Goal: Task Accomplishment & Management: Manage account settings

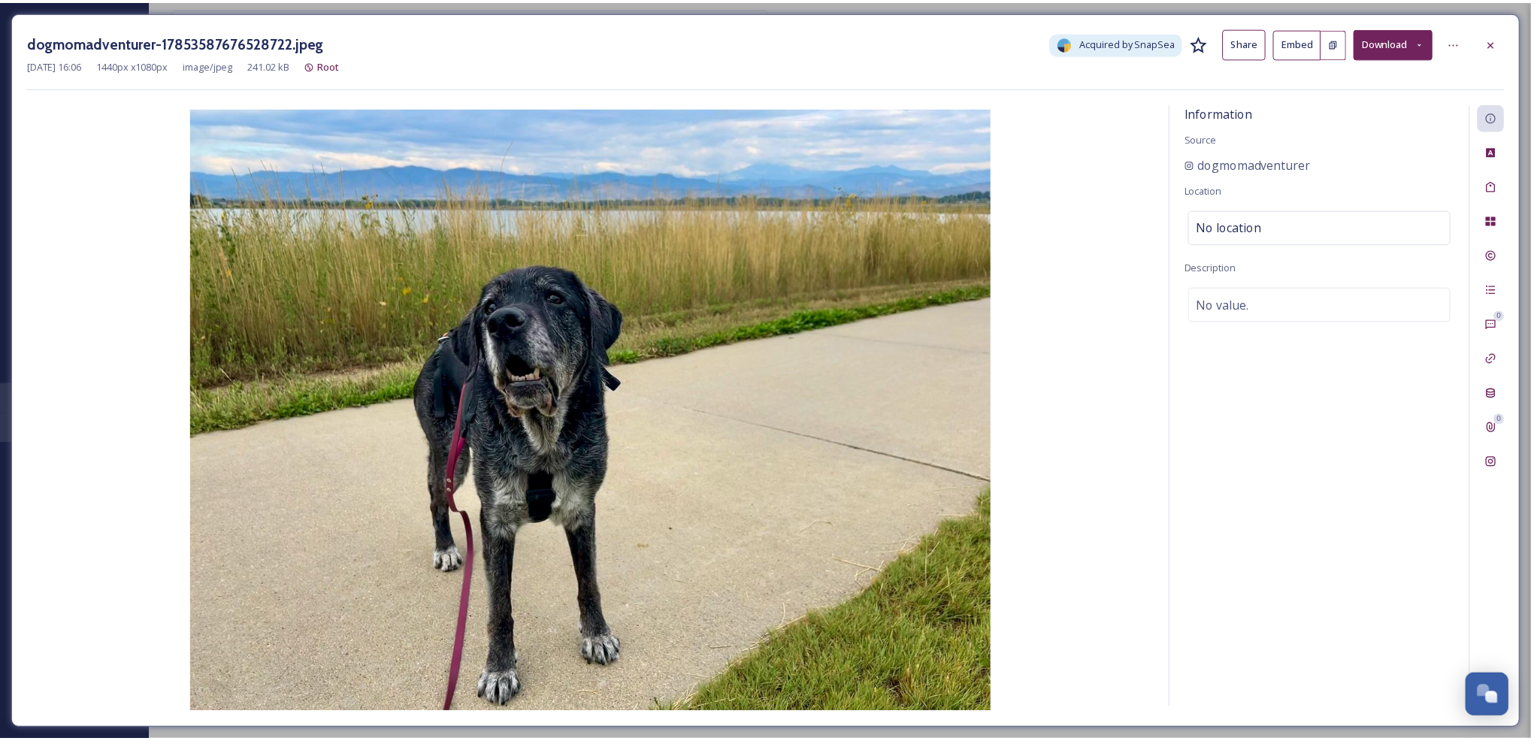
scroll to position [162, 0]
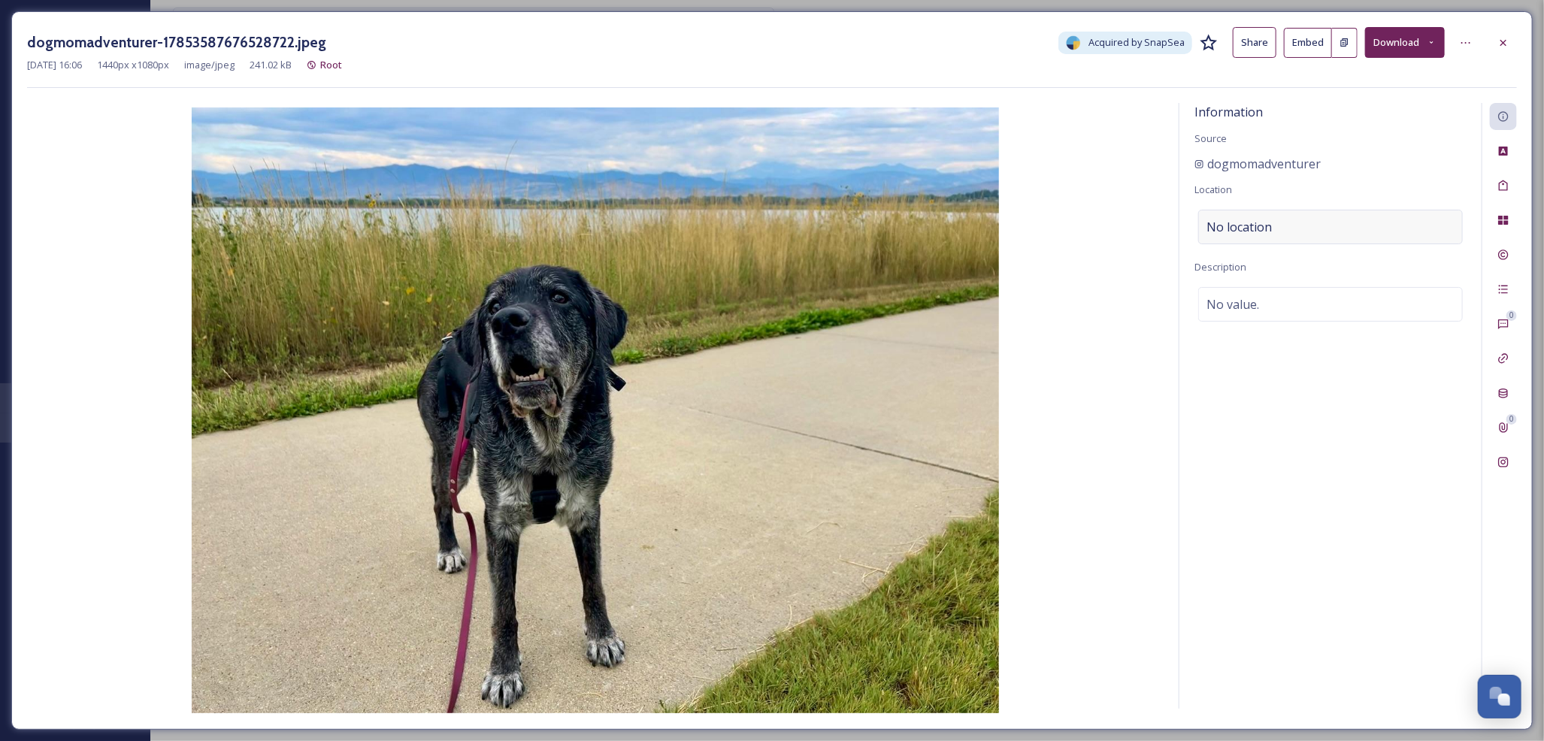
click at [1260, 228] on span "No location" at bounding box center [1238, 227] width 65 height 18
click at [1272, 228] on input at bounding box center [1330, 226] width 263 height 33
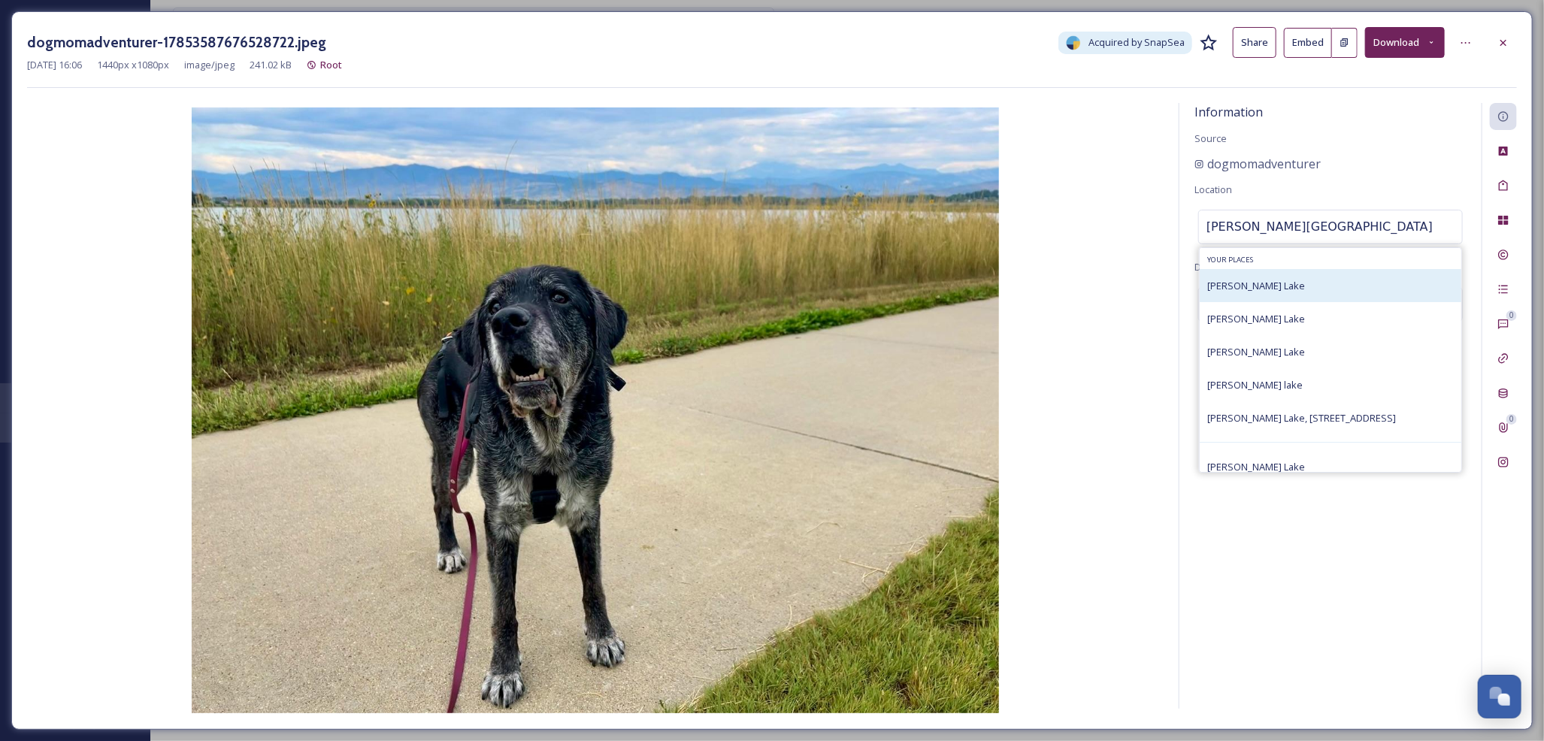
type input "[PERSON_NAME][GEOGRAPHIC_DATA]"
click at [1269, 284] on span "[PERSON_NAME] Lake" at bounding box center [1256, 286] width 98 height 14
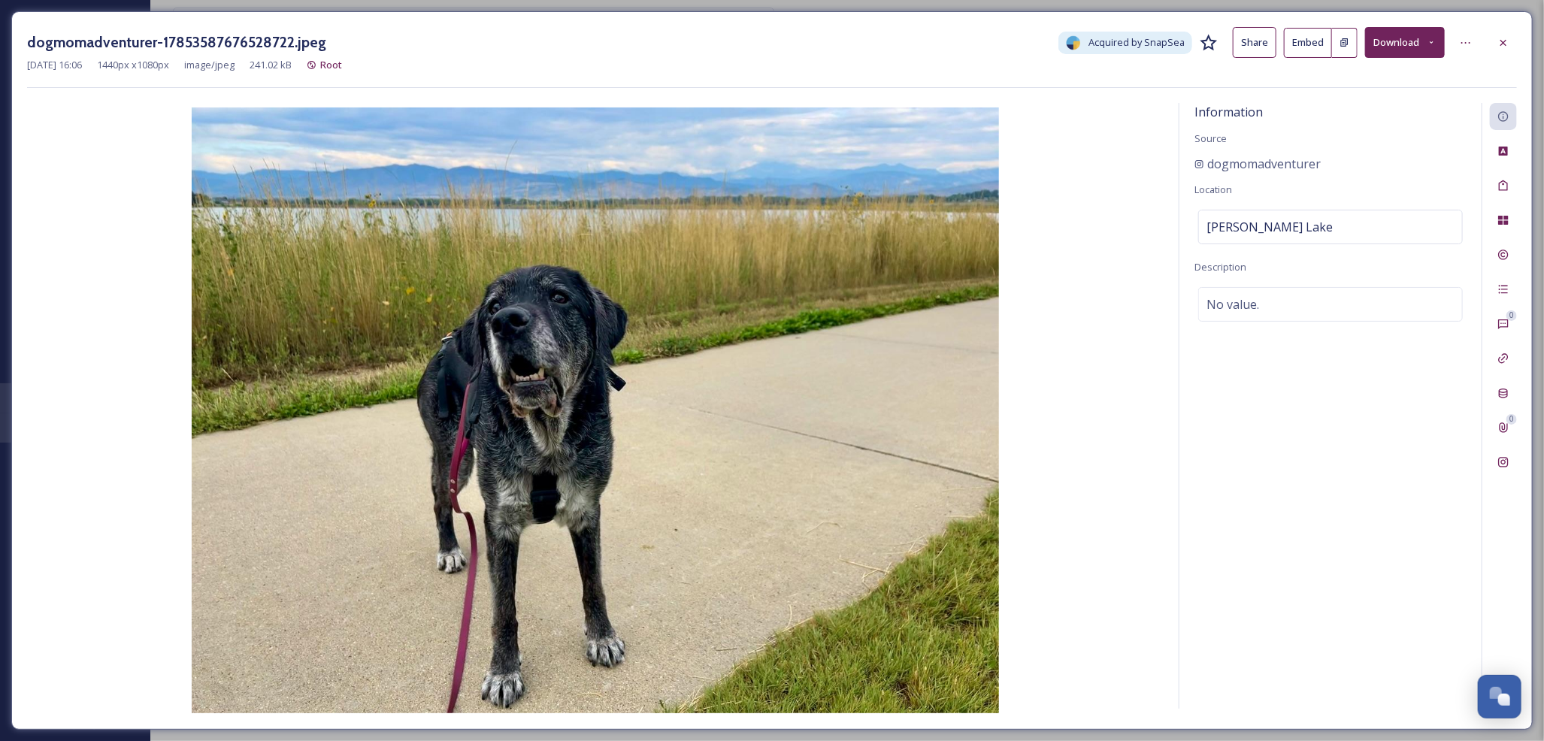
click at [1508, 45] on icon at bounding box center [1503, 43] width 12 height 12
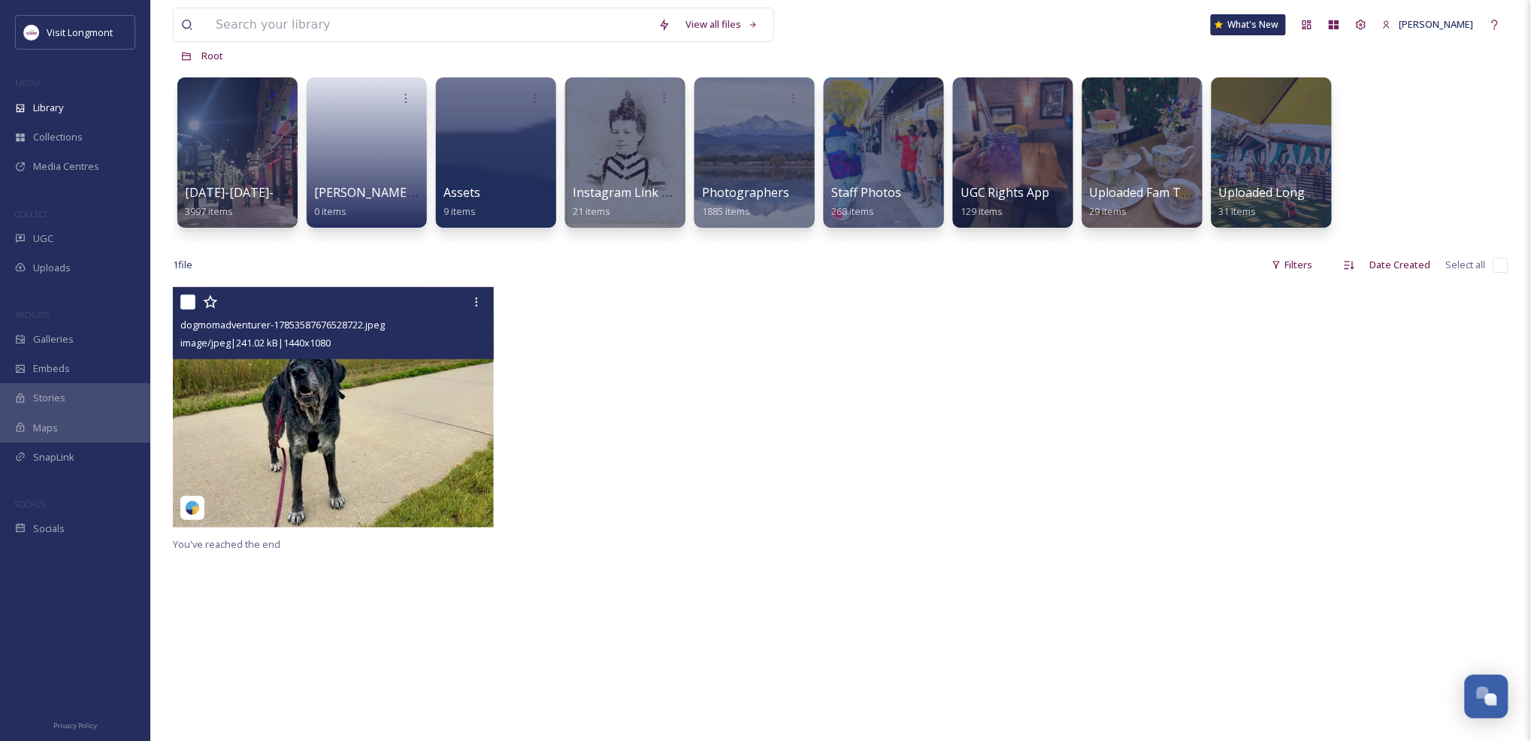
click at [180, 301] on input "checkbox" at bounding box center [187, 302] width 15 height 15
checkbox input "true"
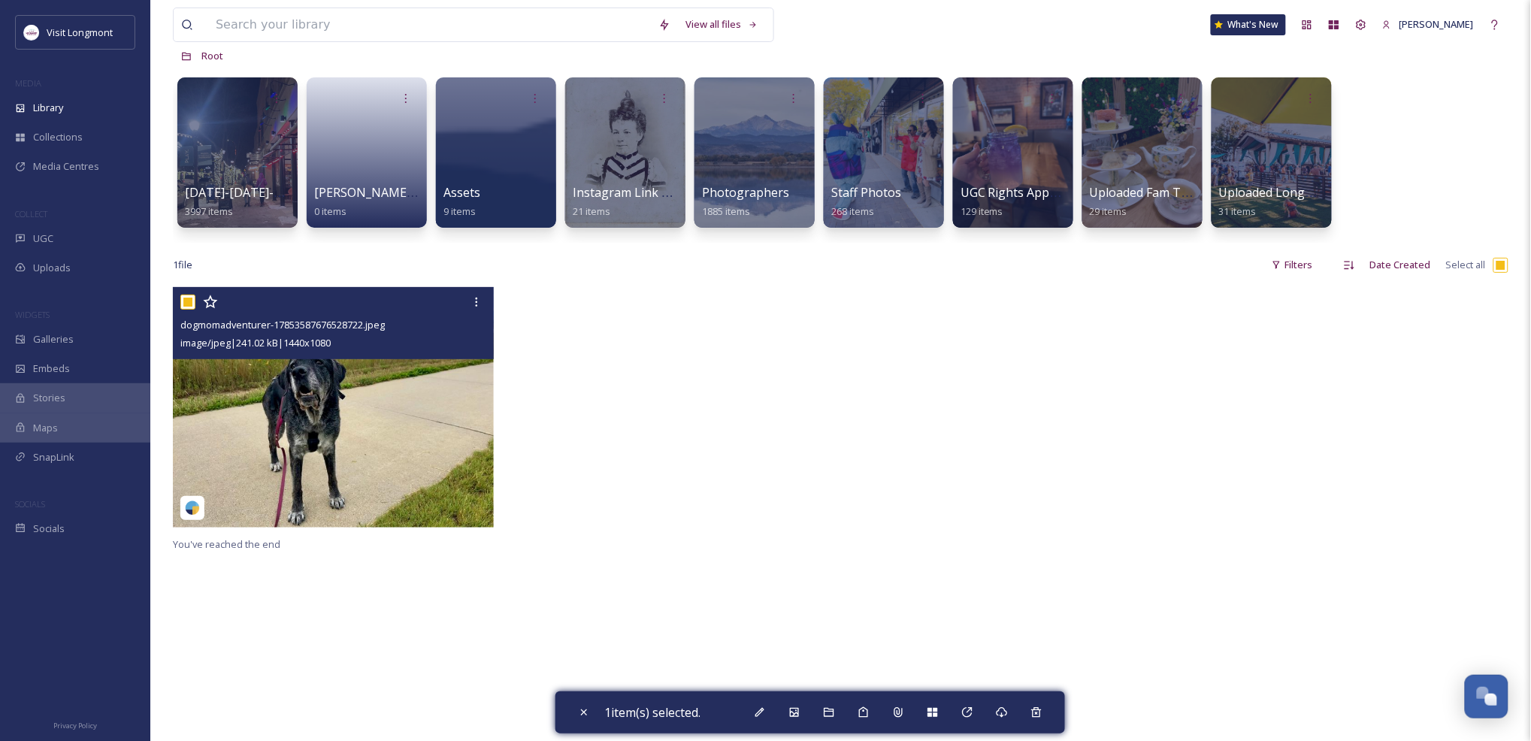
checkbox input "true"
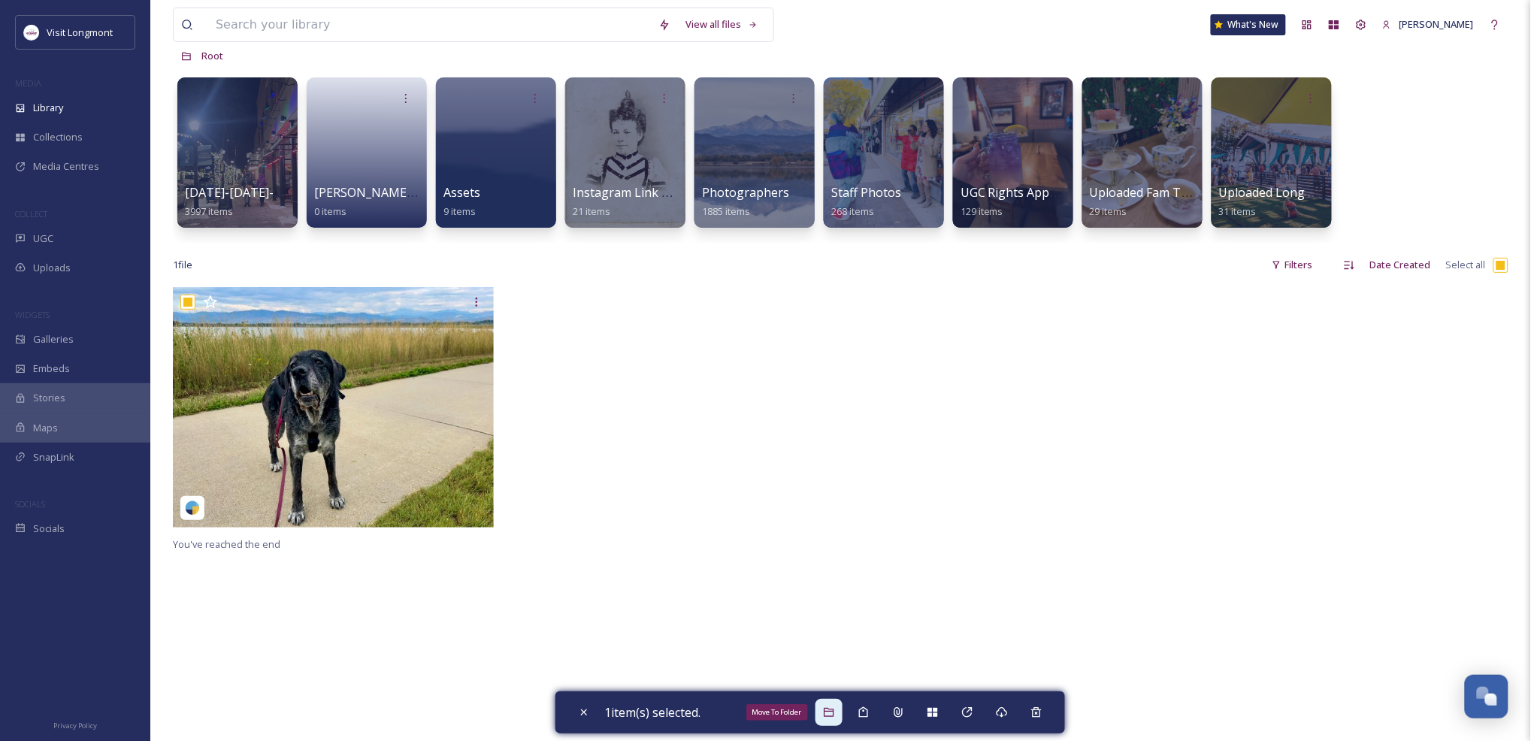
click at [827, 703] on div "Move To Folder" at bounding box center [828, 712] width 27 height 27
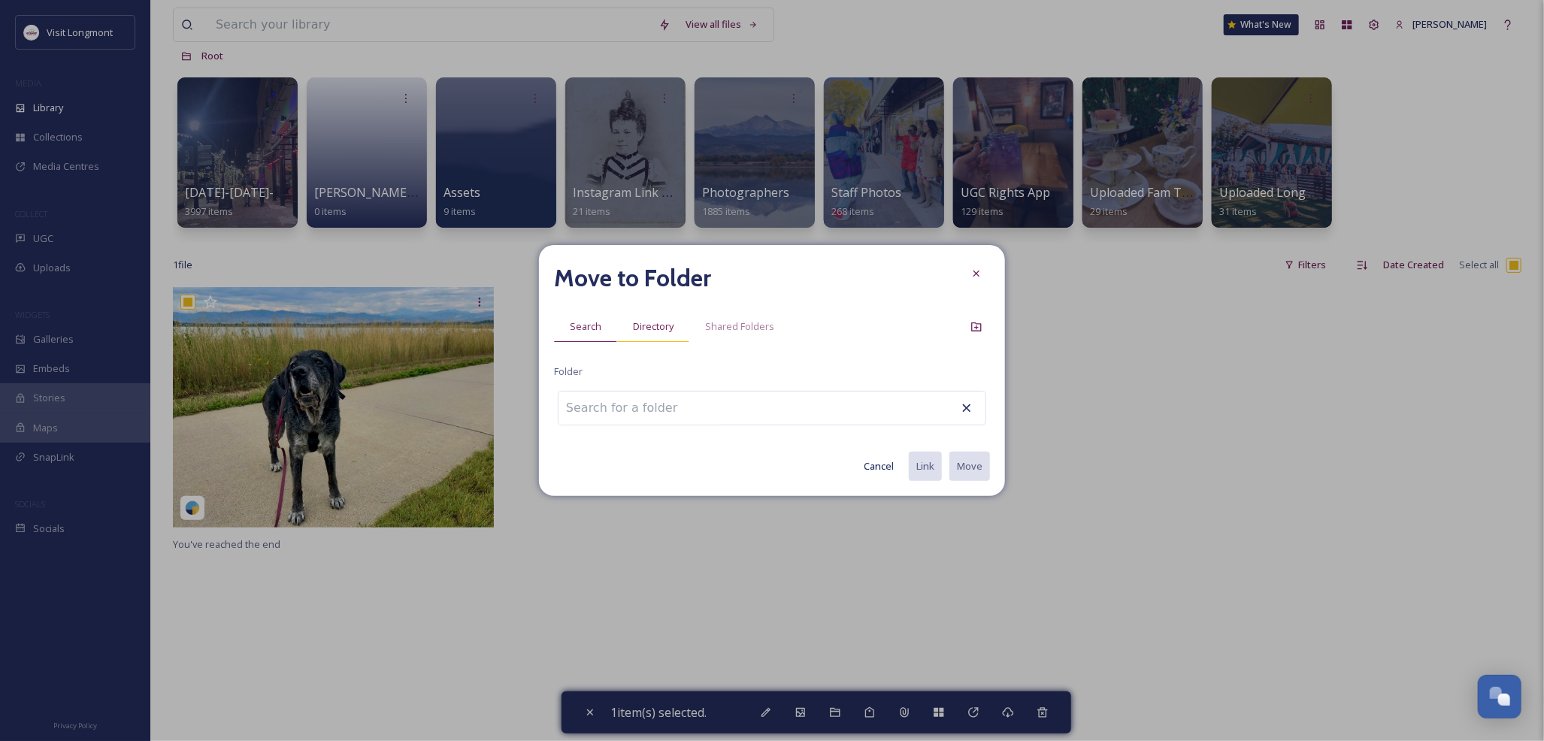
click at [664, 323] on span "Directory" at bounding box center [653, 326] width 41 height 14
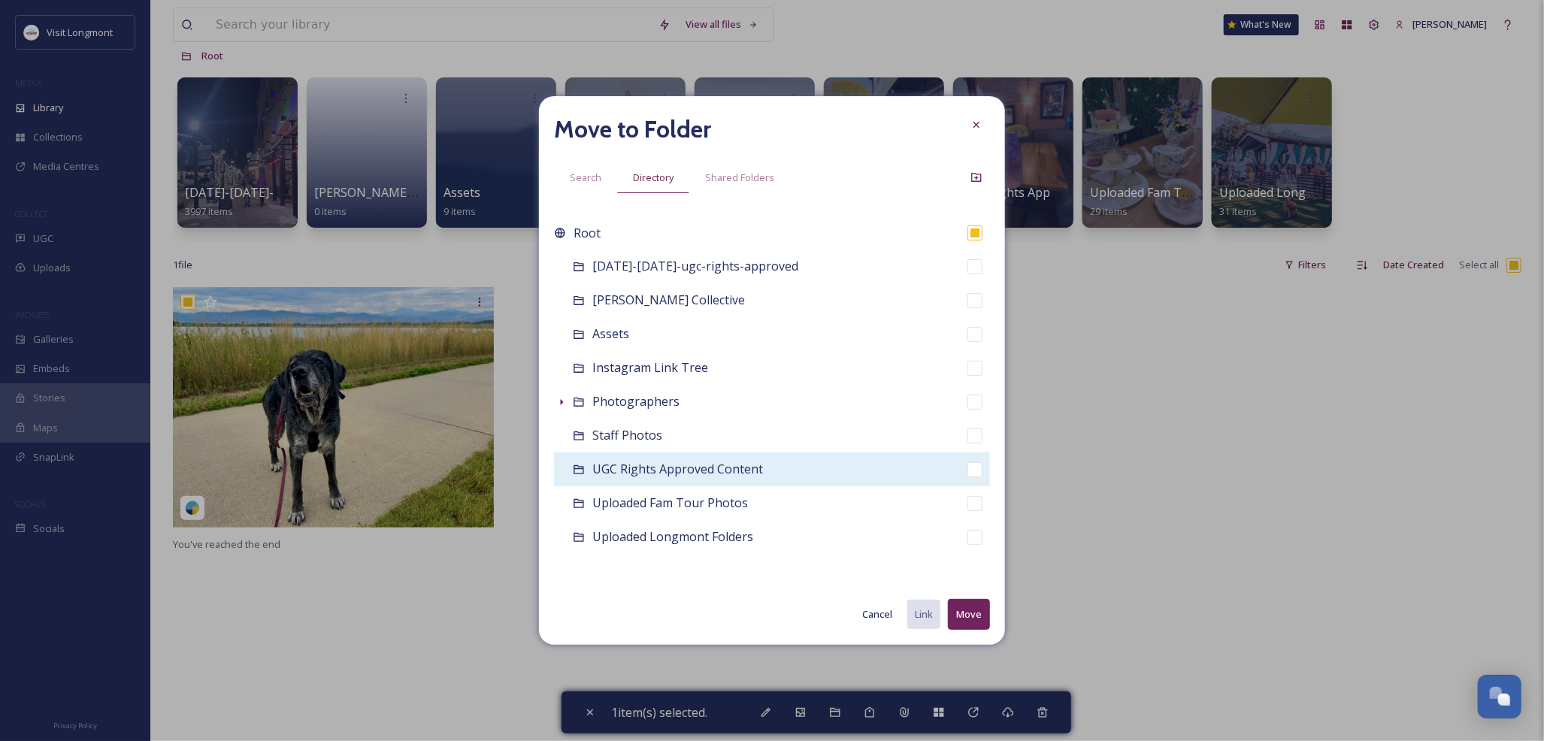
click at [643, 476] on span "UGC Rights Approved Content" at bounding box center [677, 469] width 171 height 17
checkbox input "false"
checkbox input "true"
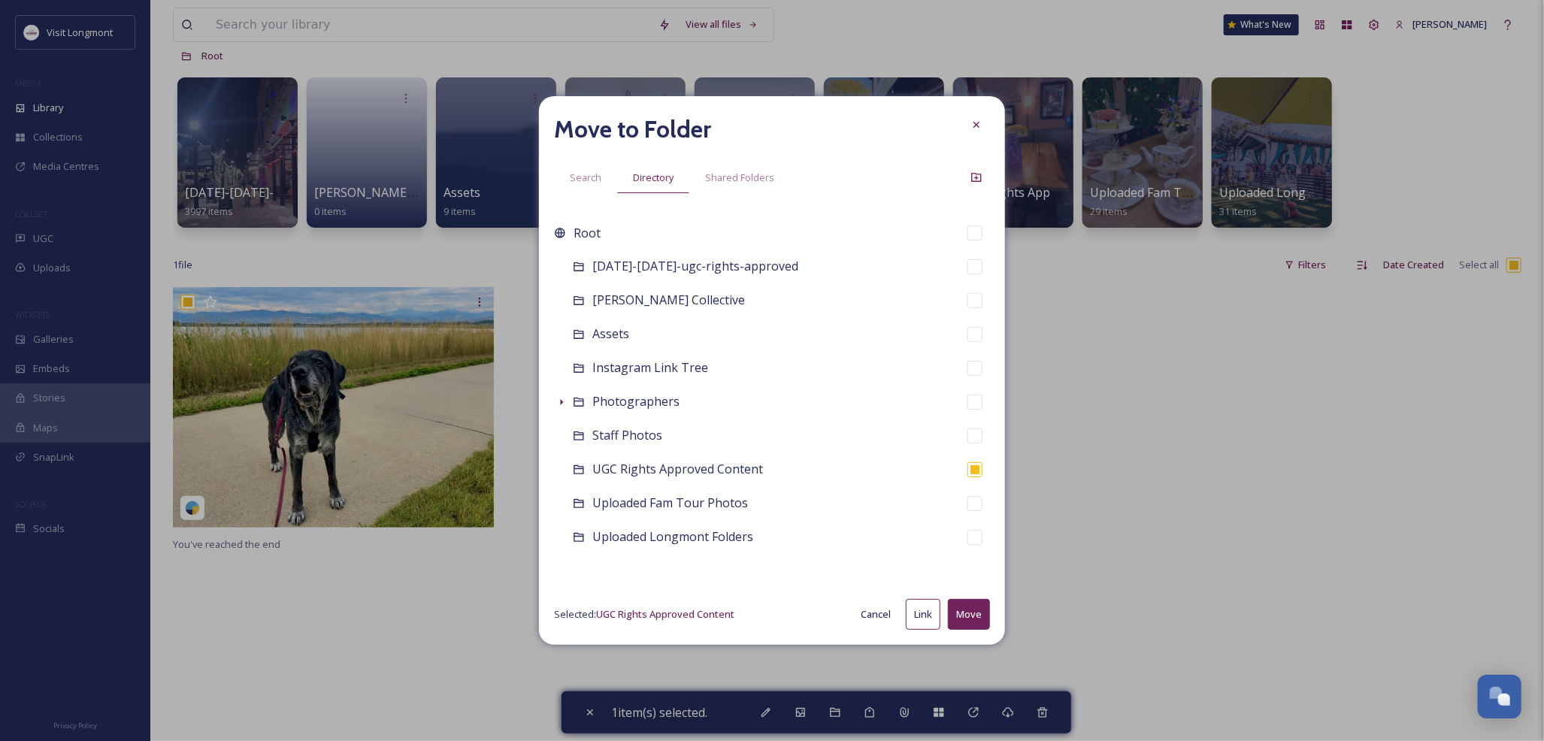
click at [958, 610] on button "Move" at bounding box center [969, 614] width 42 height 31
checkbox input "false"
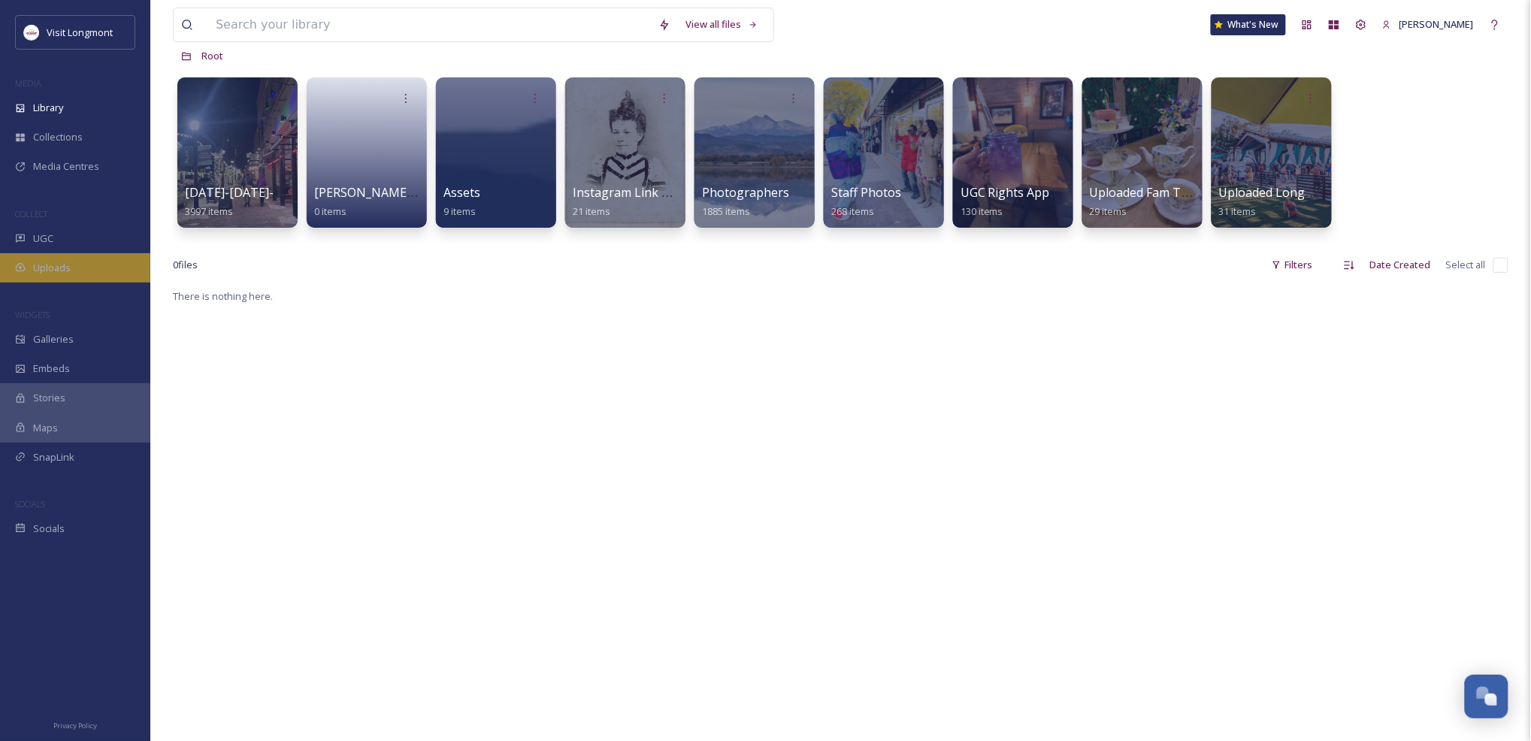
click at [49, 257] on div "Uploads" at bounding box center [75, 267] width 150 height 29
